Goal: Transaction & Acquisition: Purchase product/service

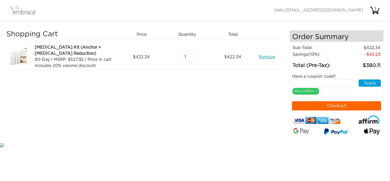
click at [309, 81] on input "text" at bounding box center [325, 82] width 66 height 7
type input "BREAST50"
click at [369, 83] on button "Apply" at bounding box center [370, 82] width 22 height 7
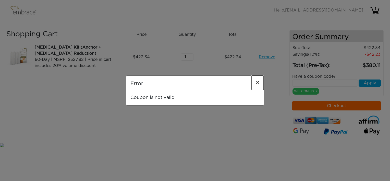
click at [258, 82] on span "×" at bounding box center [258, 83] width 4 height 6
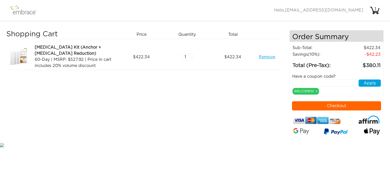
click at [260, 56] on link "Remove" at bounding box center [267, 57] width 16 height 6
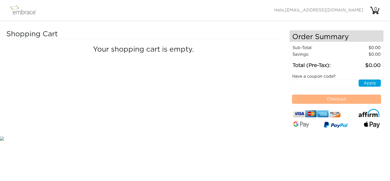
click at [23, 13] on img at bounding box center [25, 10] width 33 height 13
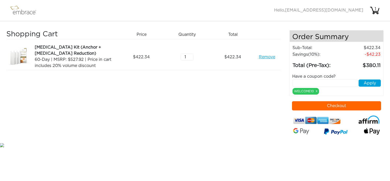
click at [333, 82] on input "text" at bounding box center [325, 82] width 66 height 7
type input "BREAST50"
click at [365, 84] on button "Apply" at bounding box center [370, 82] width 22 height 7
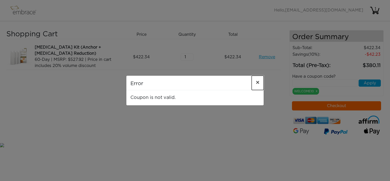
click at [258, 83] on span "×" at bounding box center [258, 83] width 4 height 6
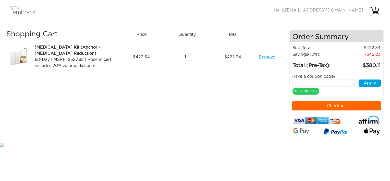
click at [272, 57] on link "Remove" at bounding box center [267, 57] width 16 height 6
